Goal: Task Accomplishment & Management: Complete application form

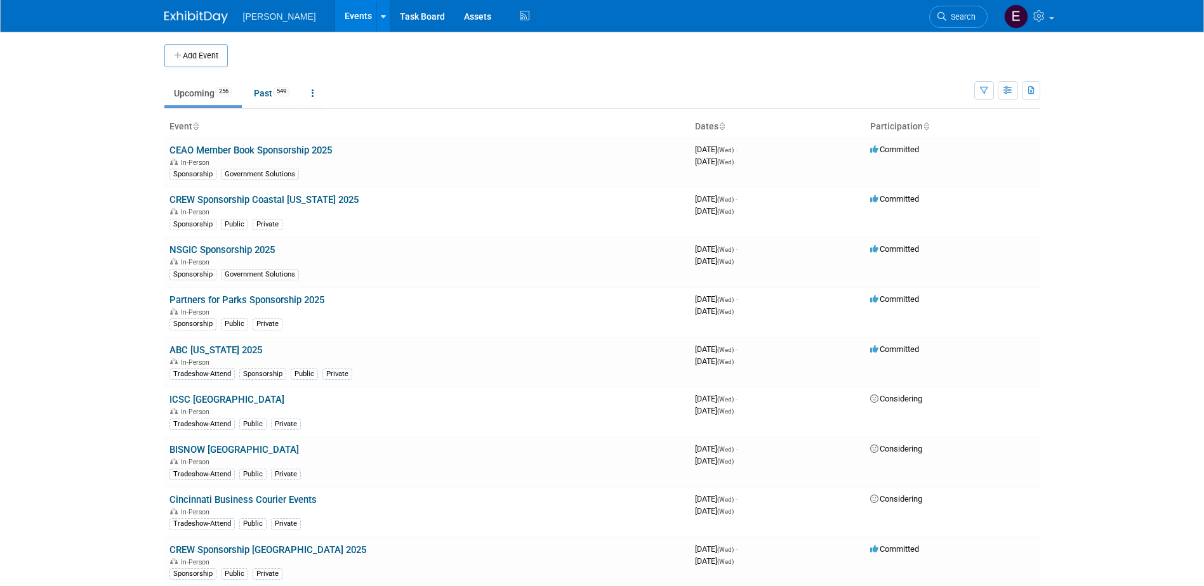
click at [959, 15] on span "Search" at bounding box center [960, 17] width 29 height 10
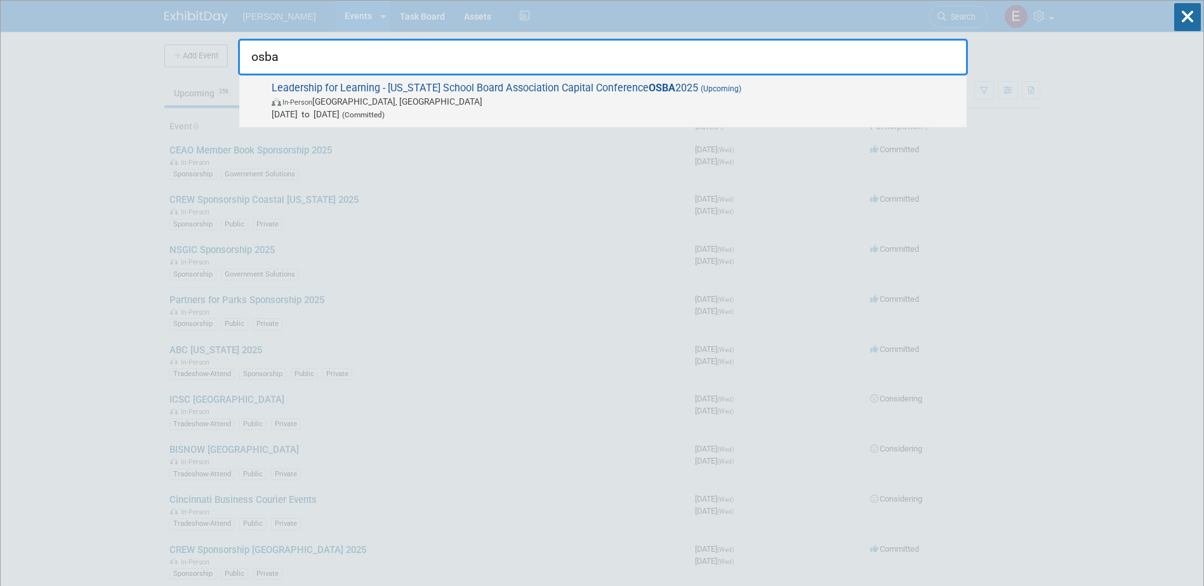
type input "osba"
click at [430, 86] on span "Leadership for Learning - Ohio School Board Association Capital Conference OSBA…" at bounding box center [614, 101] width 692 height 39
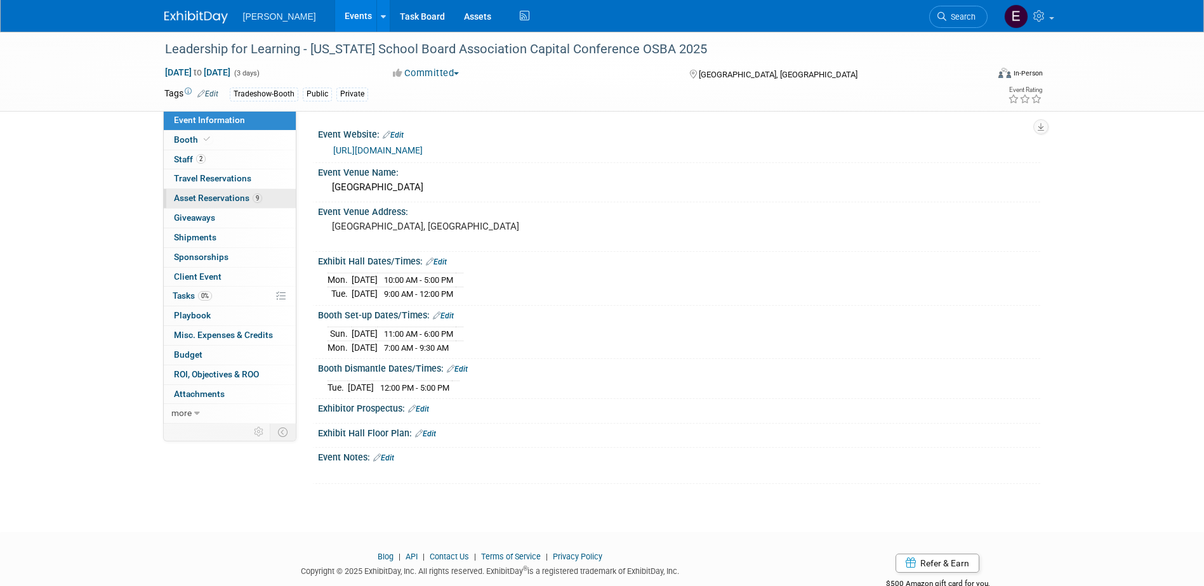
click at [256, 200] on span "9" at bounding box center [258, 199] width 10 height 10
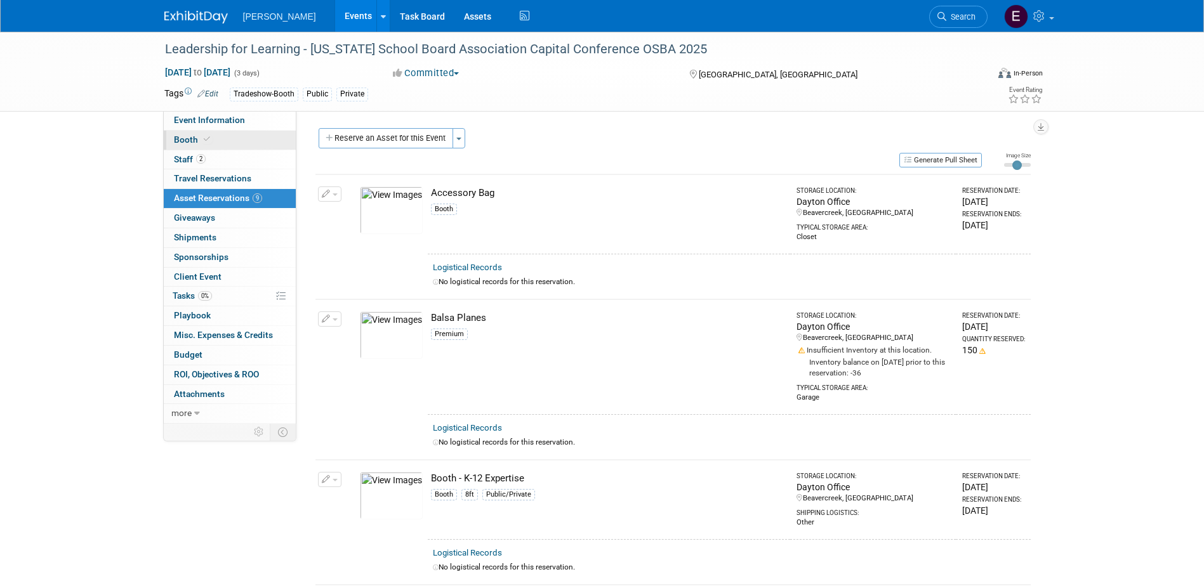
click at [244, 138] on link "Booth" at bounding box center [230, 140] width 132 height 19
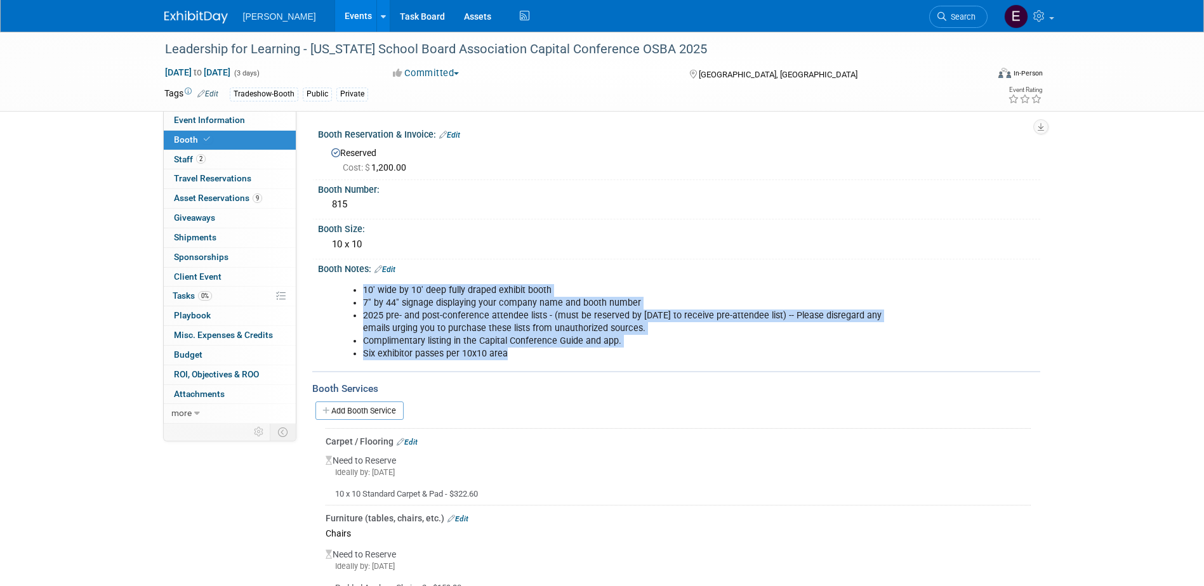
drag, startPoint x: 512, startPoint y: 357, endPoint x: 357, endPoint y: 289, distance: 169.7
click at [357, 289] on ul "10′ wide by 10′ deep fully draped exhibit booth 7″ by 44″ signage displaying yo…" at bounding box center [615, 322] width 555 height 76
drag, startPoint x: 357, startPoint y: 289, endPoint x: 409, endPoint y: 308, distance: 55.2
copy ul "10′ wide by 10′ deep fully draped exhibit booth 7″ by 44″ signage displaying yo…"
click at [204, 114] on link "Event Information" at bounding box center [230, 120] width 132 height 19
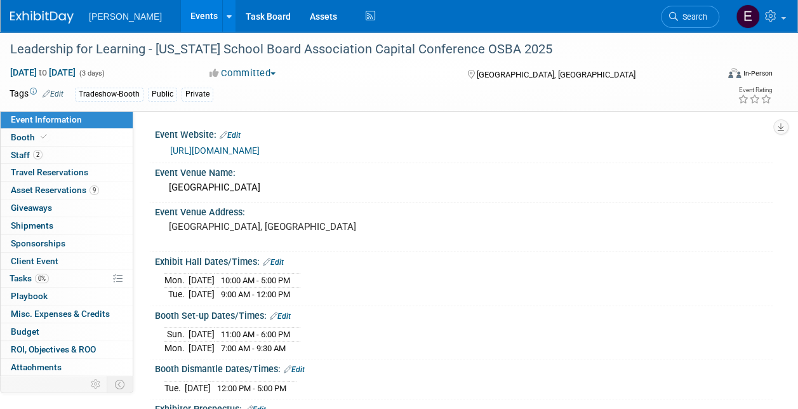
click at [260, 152] on link "https://exhibitors.ohioschoolboards.org/portal" at bounding box center [214, 150] width 89 height 10
click at [25, 152] on span "Staff 2" at bounding box center [27, 155] width 32 height 10
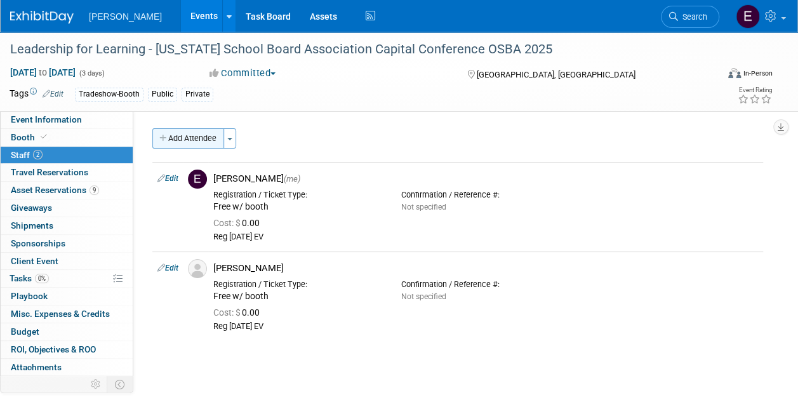
click at [188, 137] on button "Add Attendee" at bounding box center [188, 138] width 72 height 20
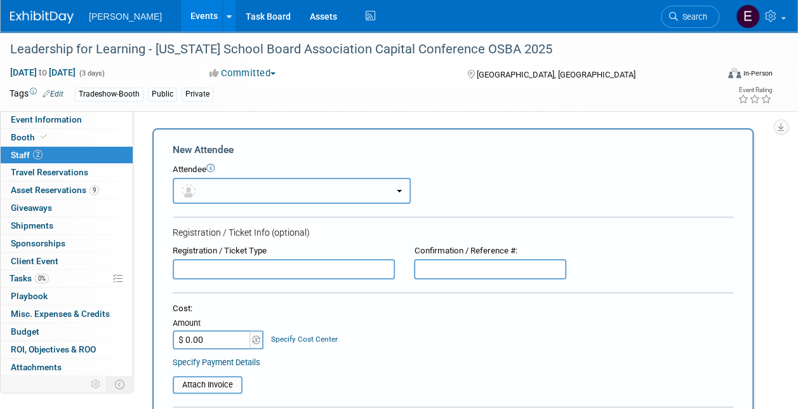
click at [240, 192] on button "button" at bounding box center [292, 191] width 238 height 26
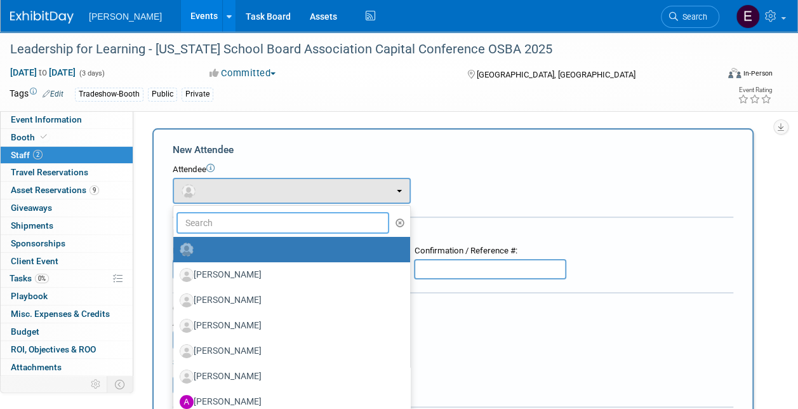
click at [249, 222] on input "text" at bounding box center [282, 223] width 213 height 22
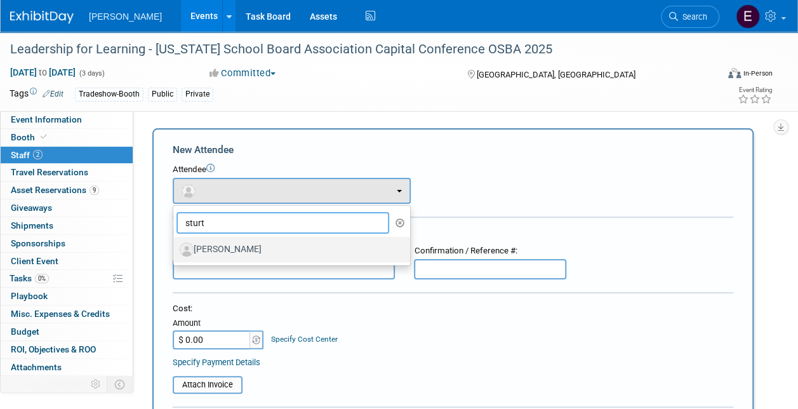
type input "sturt"
click at [231, 245] on label "David Sturtz" at bounding box center [289, 249] width 218 height 20
click at [175, 245] on input "David Sturtz" at bounding box center [171, 248] width 8 height 8
select select "a25a5712-aeec-4818-940d-8fbbf0889a58"
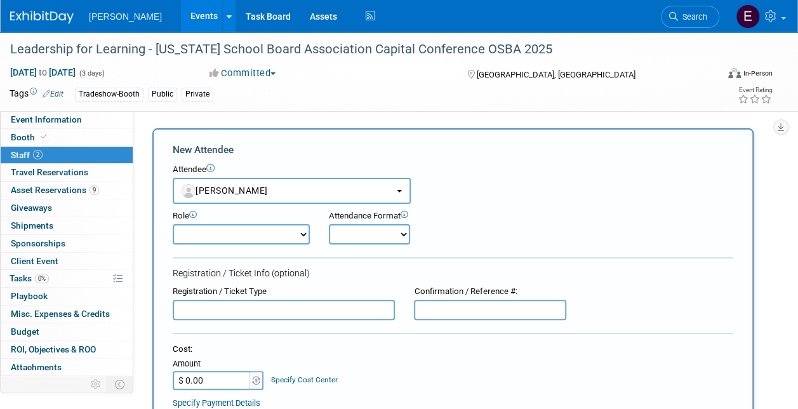
click at [232, 317] on input "text" at bounding box center [284, 310] width 222 height 20
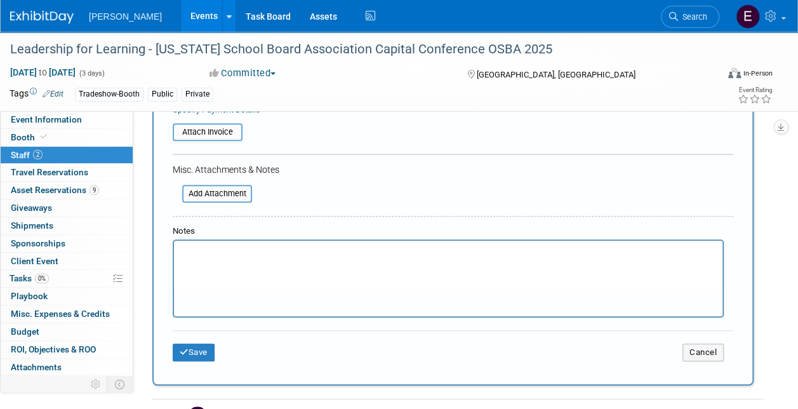
scroll to position [39, 0]
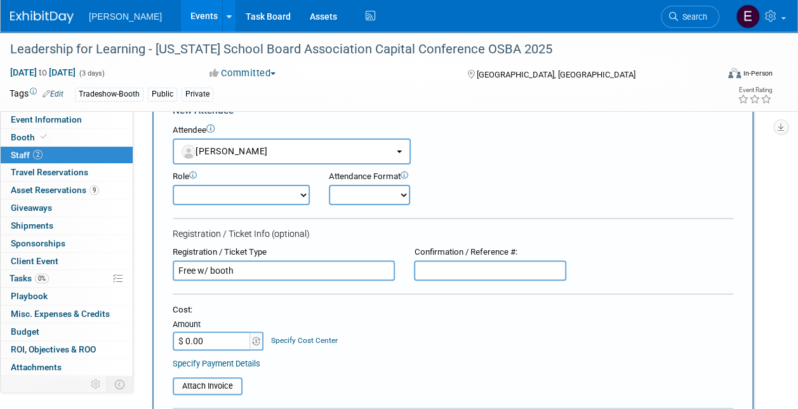
type input "Free w/ booth"
click at [230, 334] on input "$ 0.00" at bounding box center [212, 340] width 79 height 19
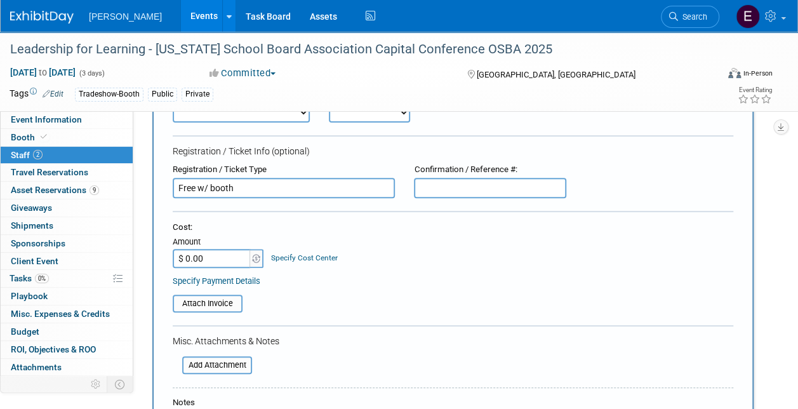
scroll to position [166, 0]
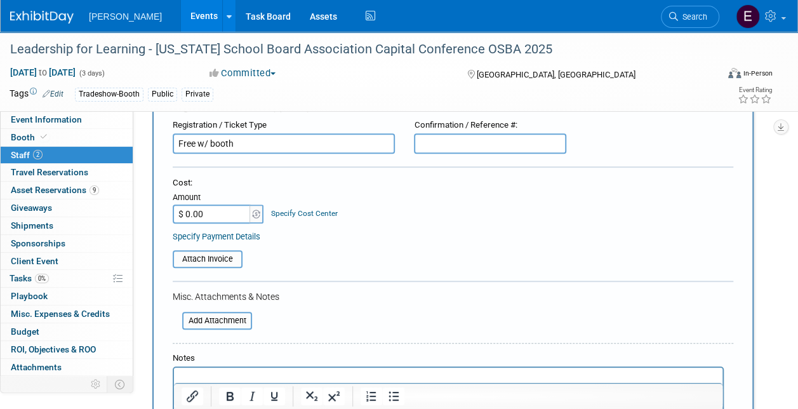
click at [222, 230] on div "Specify Payment Details" at bounding box center [453, 236] width 560 height 13
click at [223, 234] on link "Specify Payment Details" at bounding box center [217, 237] width 88 height 10
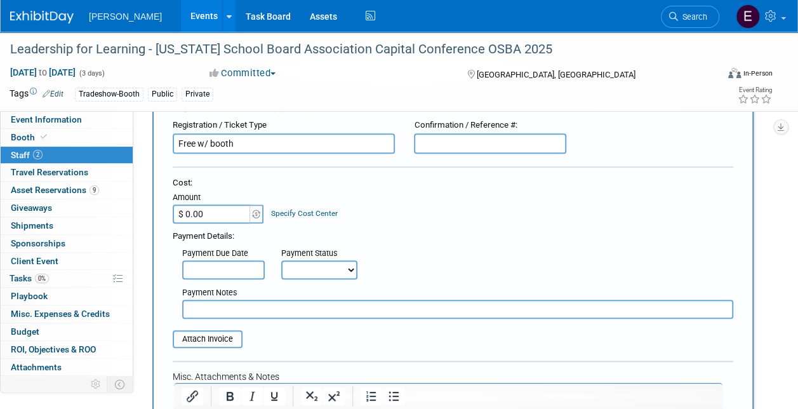
click at [230, 315] on input "text" at bounding box center [457, 309] width 551 height 19
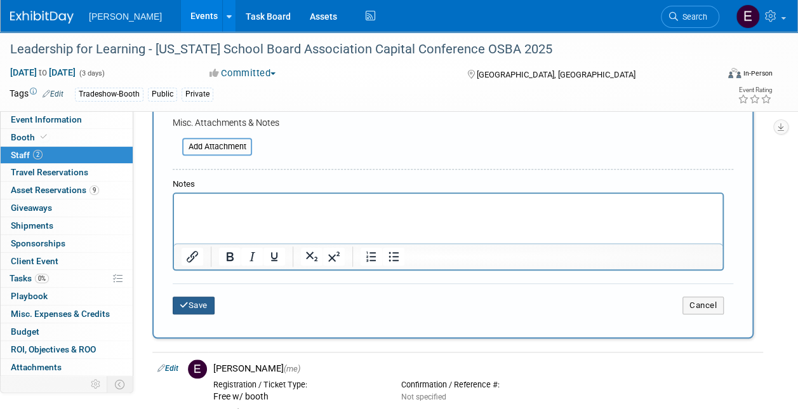
type input "Reg 10/9/25 EV"
click at [192, 299] on button "Save" at bounding box center [194, 305] width 42 height 18
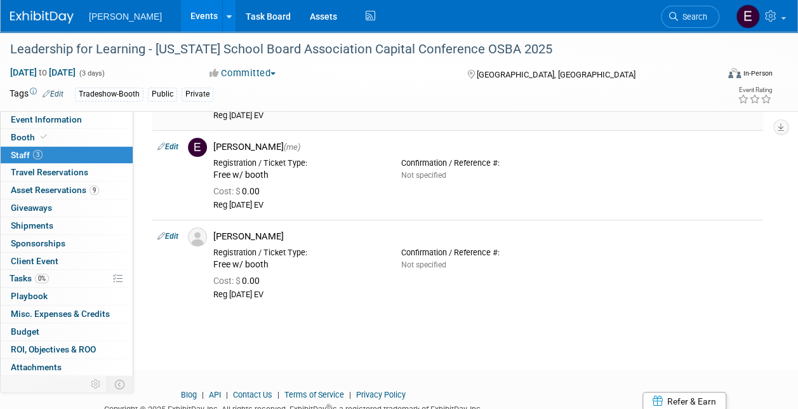
scroll to position [0, 0]
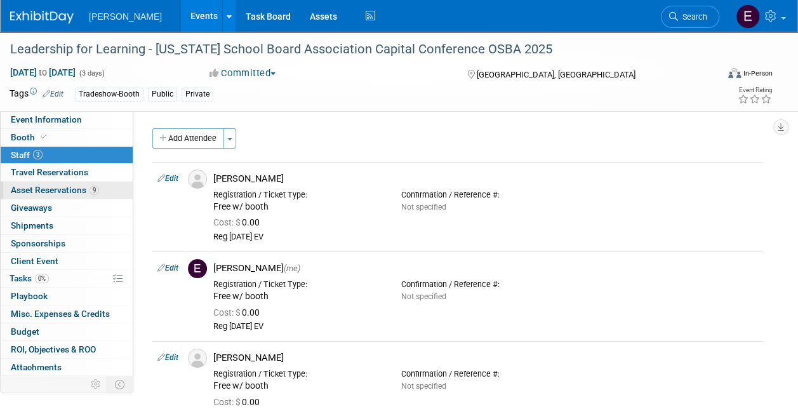
click at [63, 190] on span "Asset Reservations 9" at bounding box center [55, 190] width 88 height 10
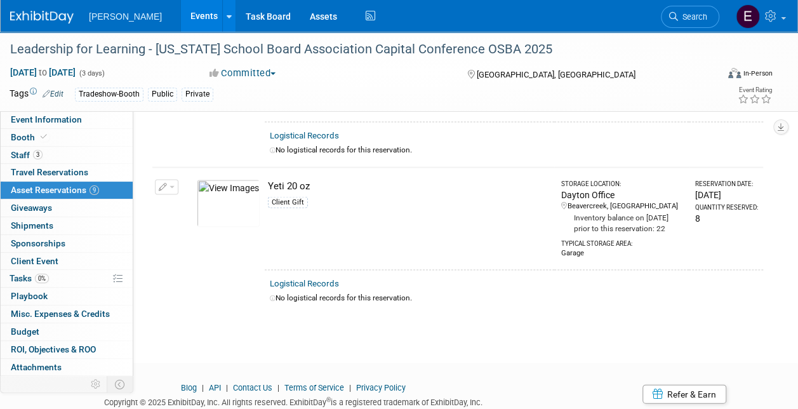
scroll to position [1255, 0]
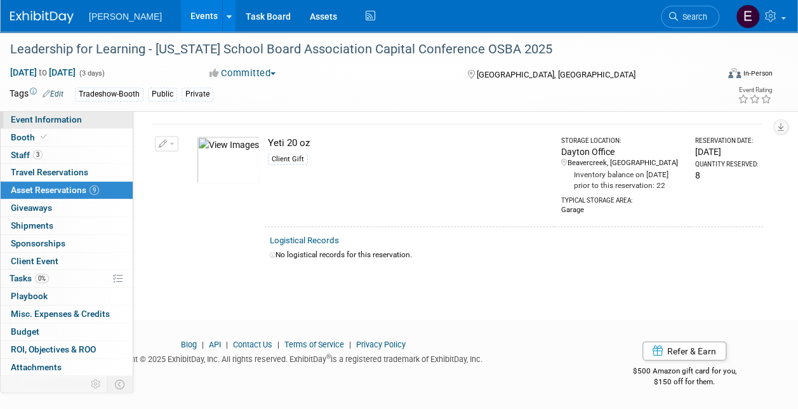
click at [48, 123] on span "Event Information" at bounding box center [46, 119] width 71 height 10
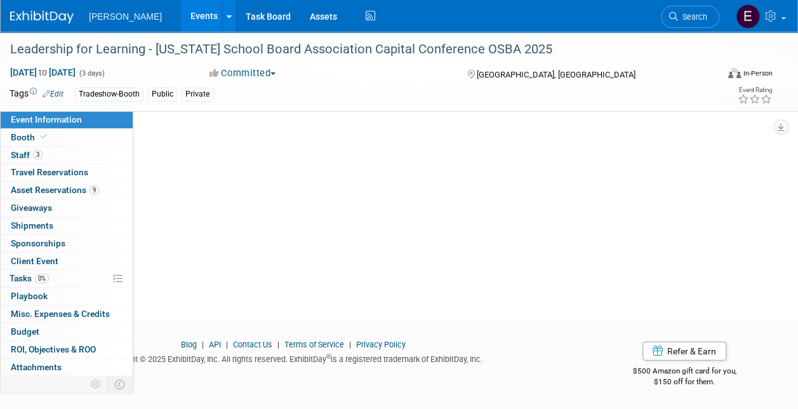
scroll to position [0, 0]
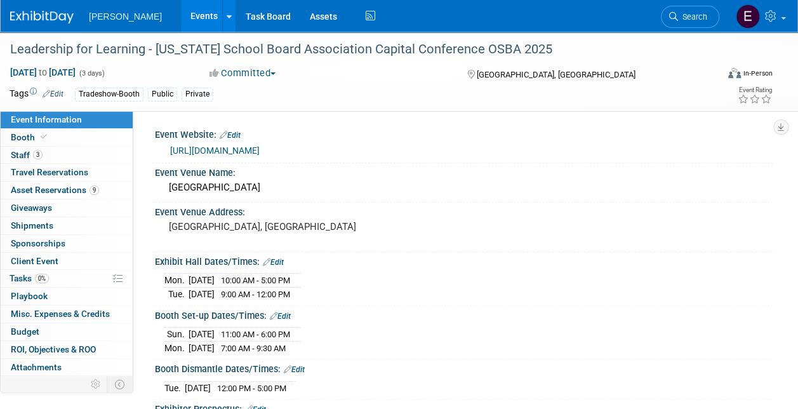
click at [181, 21] on link "Events" at bounding box center [204, 16] width 46 height 32
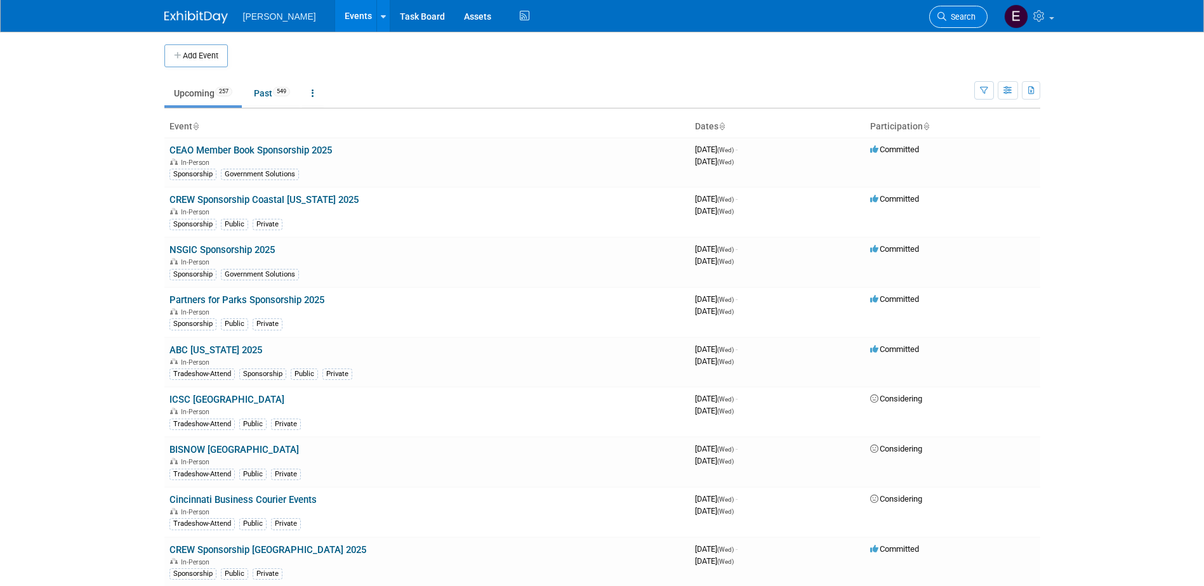
click at [797, 13] on icon at bounding box center [941, 16] width 9 height 9
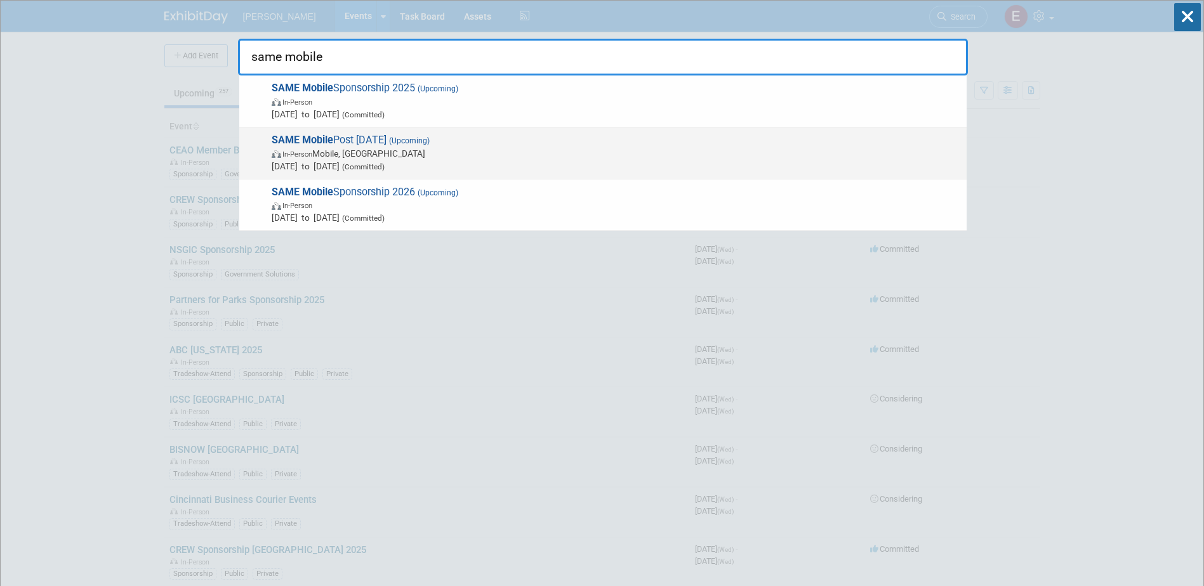
type input "same mobile"
click at [381, 159] on span "In-Person Mobile, AL" at bounding box center [616, 153] width 689 height 13
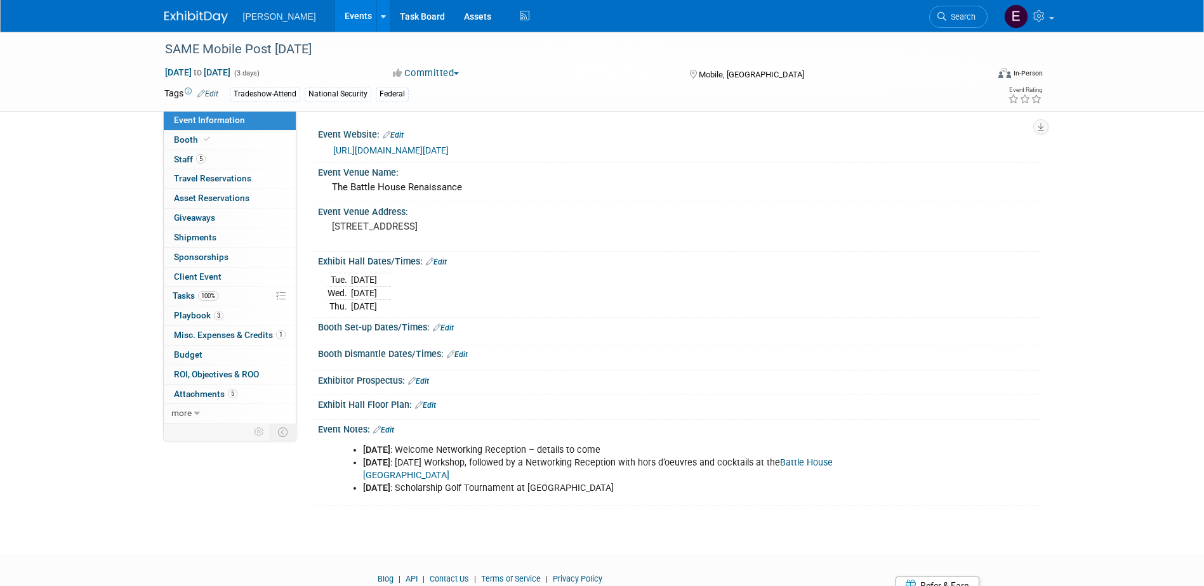
click at [174, 151] on link "5 Staff 5" at bounding box center [230, 159] width 132 height 19
